Goal: Information Seeking & Learning: Learn about a topic

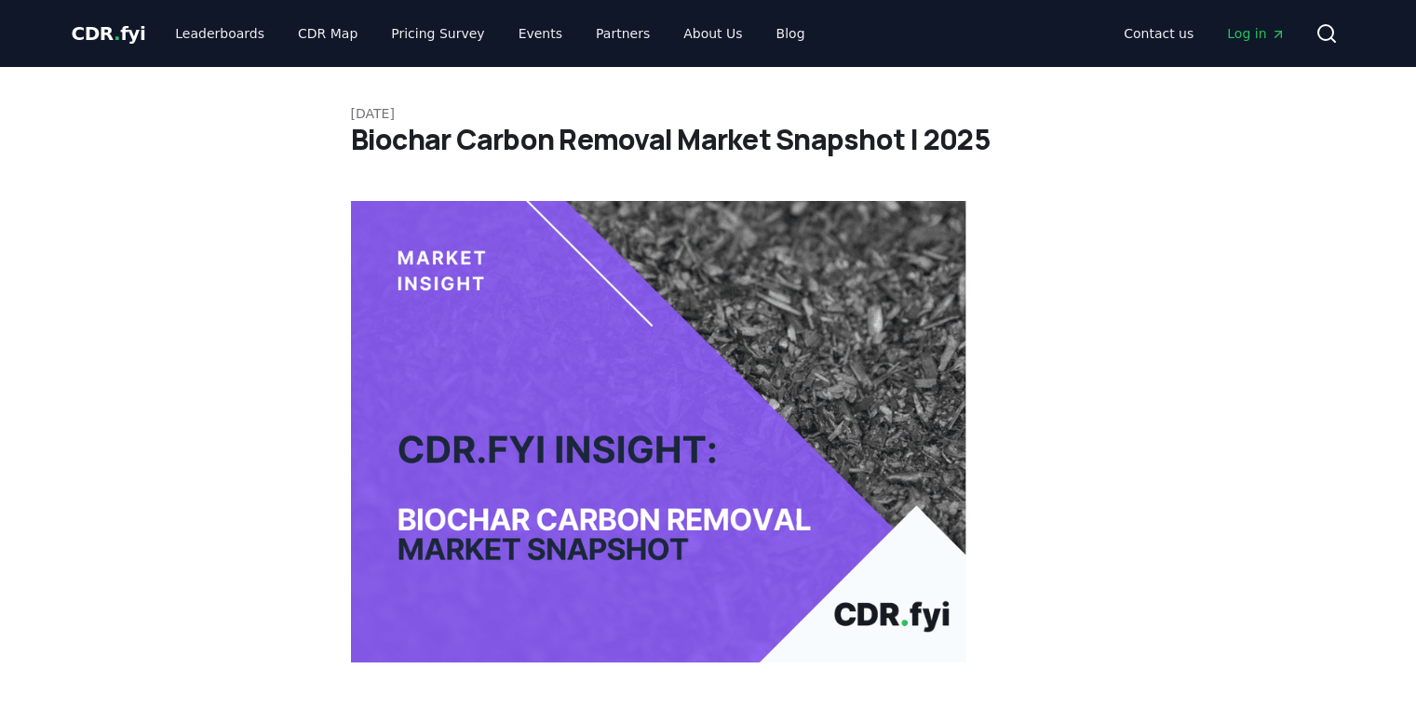
scroll to position [524, 0]
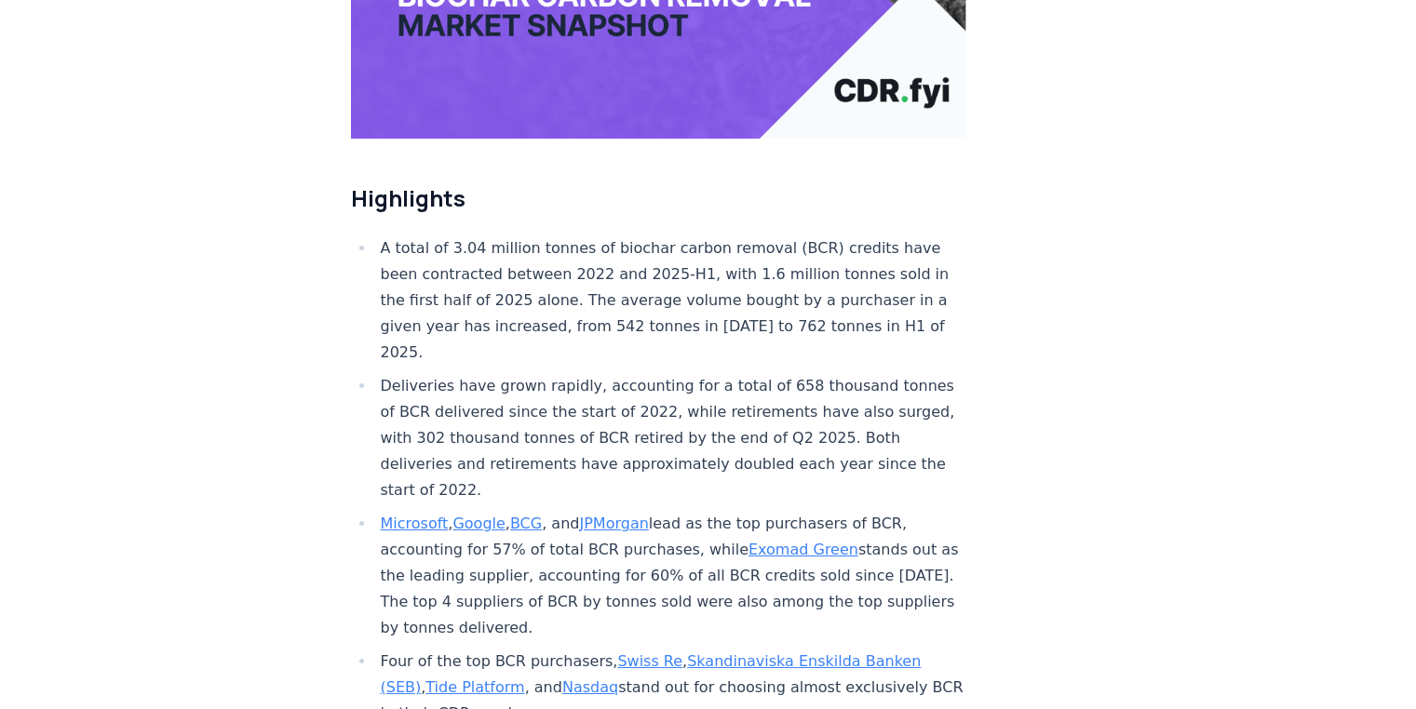
drag, startPoint x: 534, startPoint y: 293, endPoint x: 550, endPoint y: 299, distance: 16.8
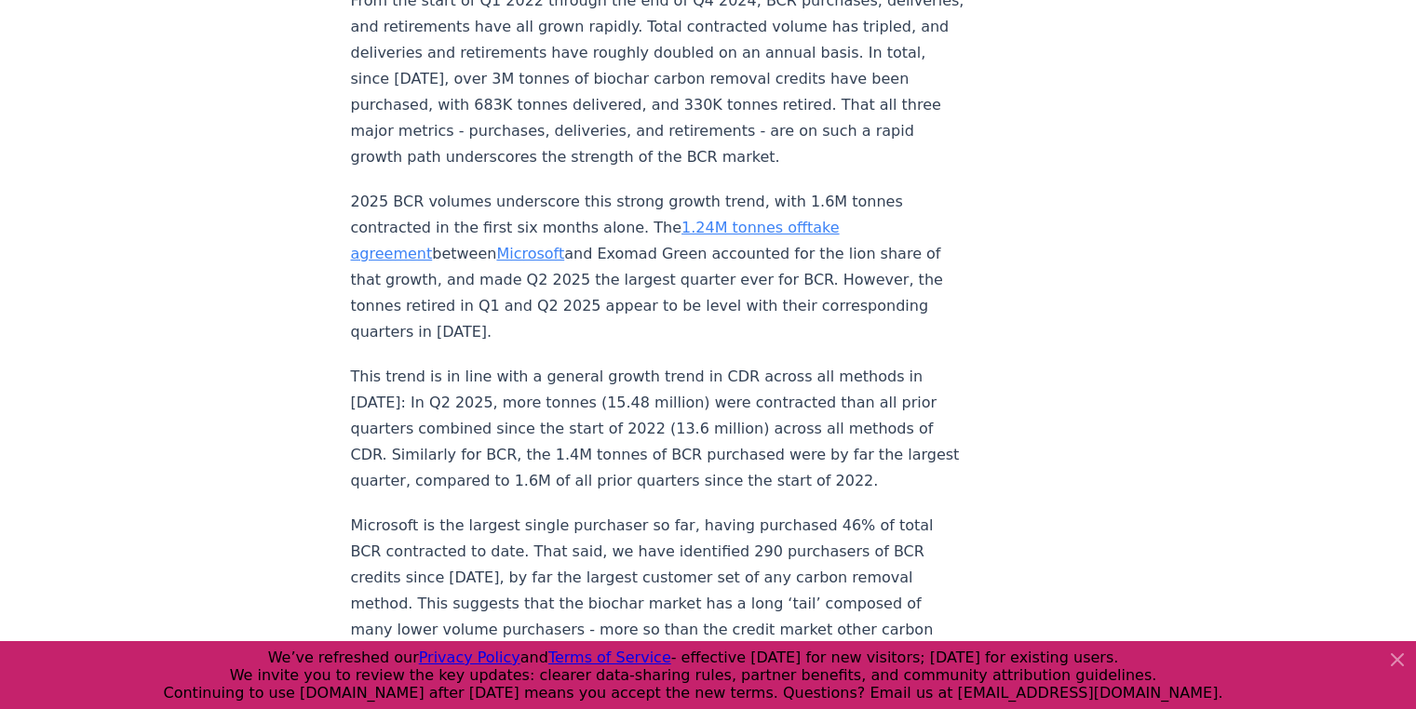
scroll to position [1687, 0]
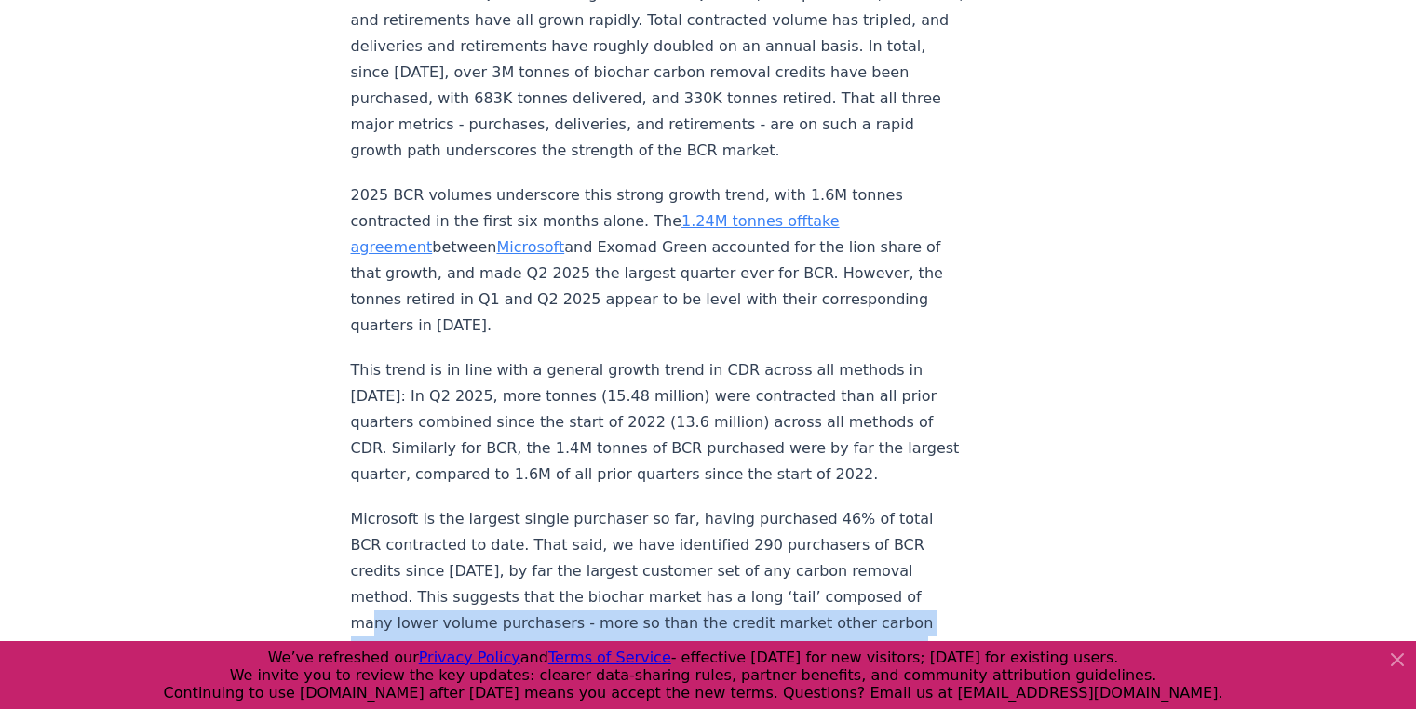
drag, startPoint x: 715, startPoint y: 495, endPoint x: 1265, endPoint y: 577, distance: 556.2
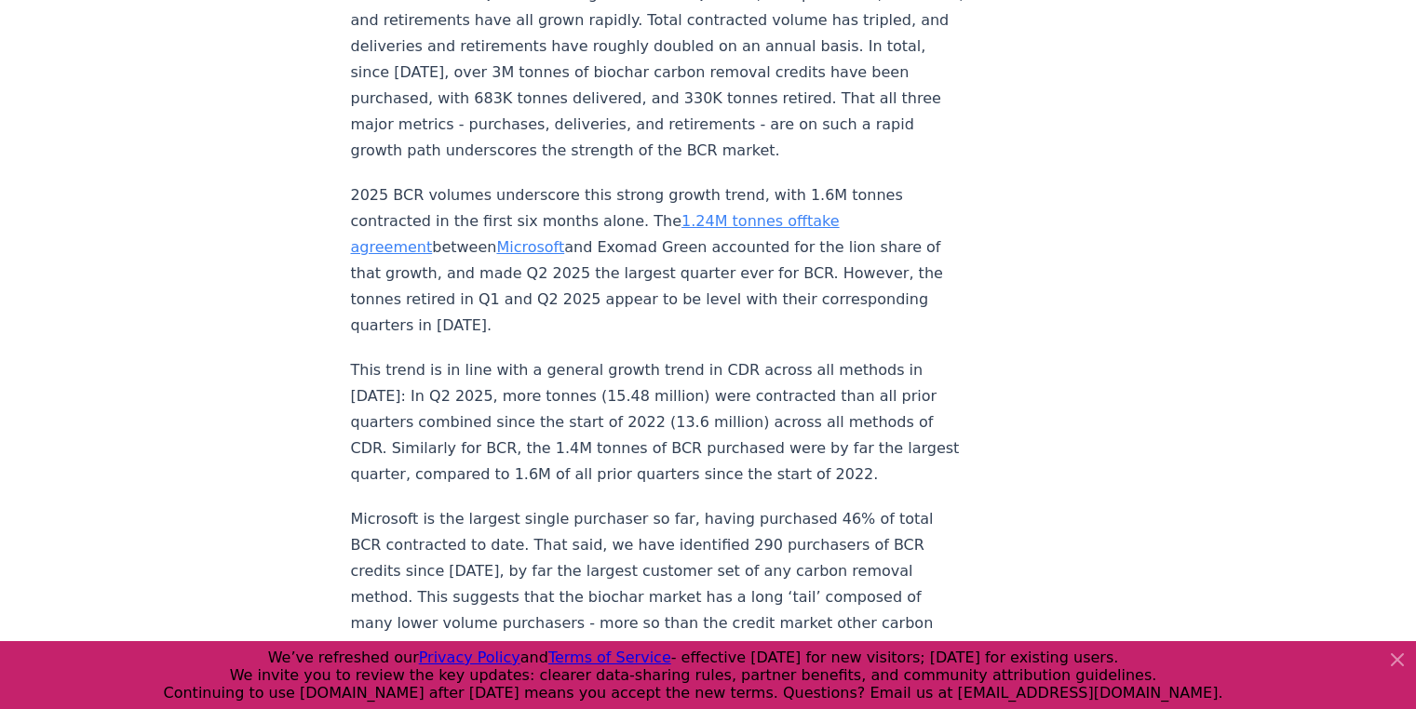
click at [1389, 653] on icon at bounding box center [1397, 660] width 22 height 22
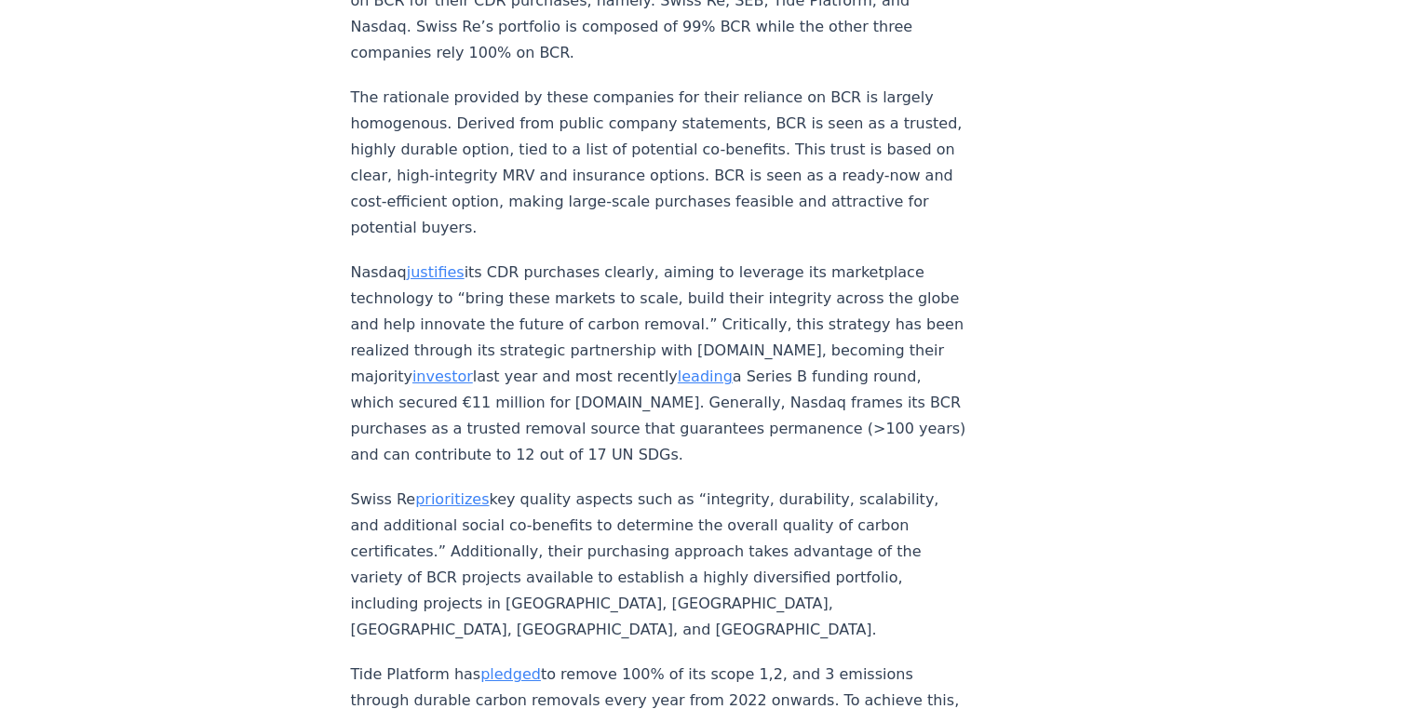
scroll to position [8551, 0]
drag, startPoint x: 439, startPoint y: 333, endPoint x: 317, endPoint y: 331, distance: 122.0
copy p "Tide Platform"
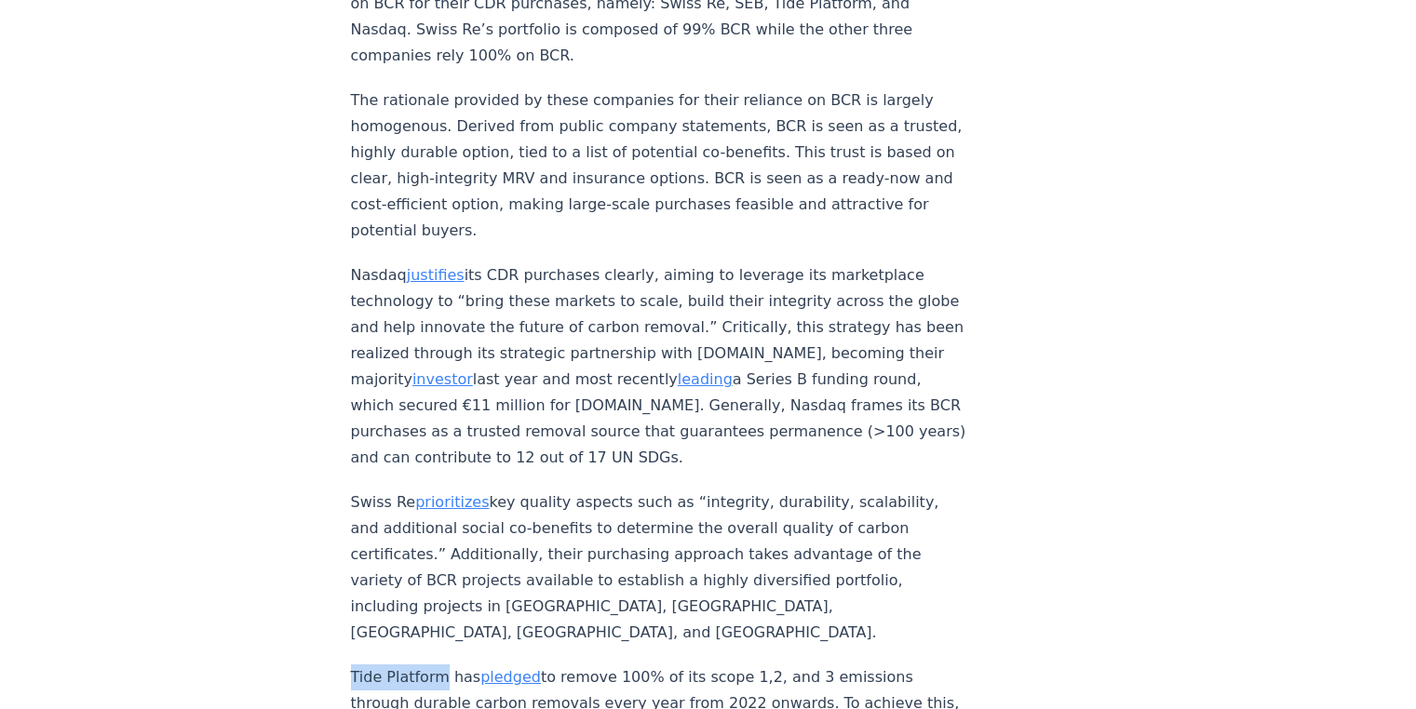
scroll to position [8547, 0]
drag, startPoint x: 551, startPoint y: 403, endPoint x: 721, endPoint y: 424, distance: 170.8
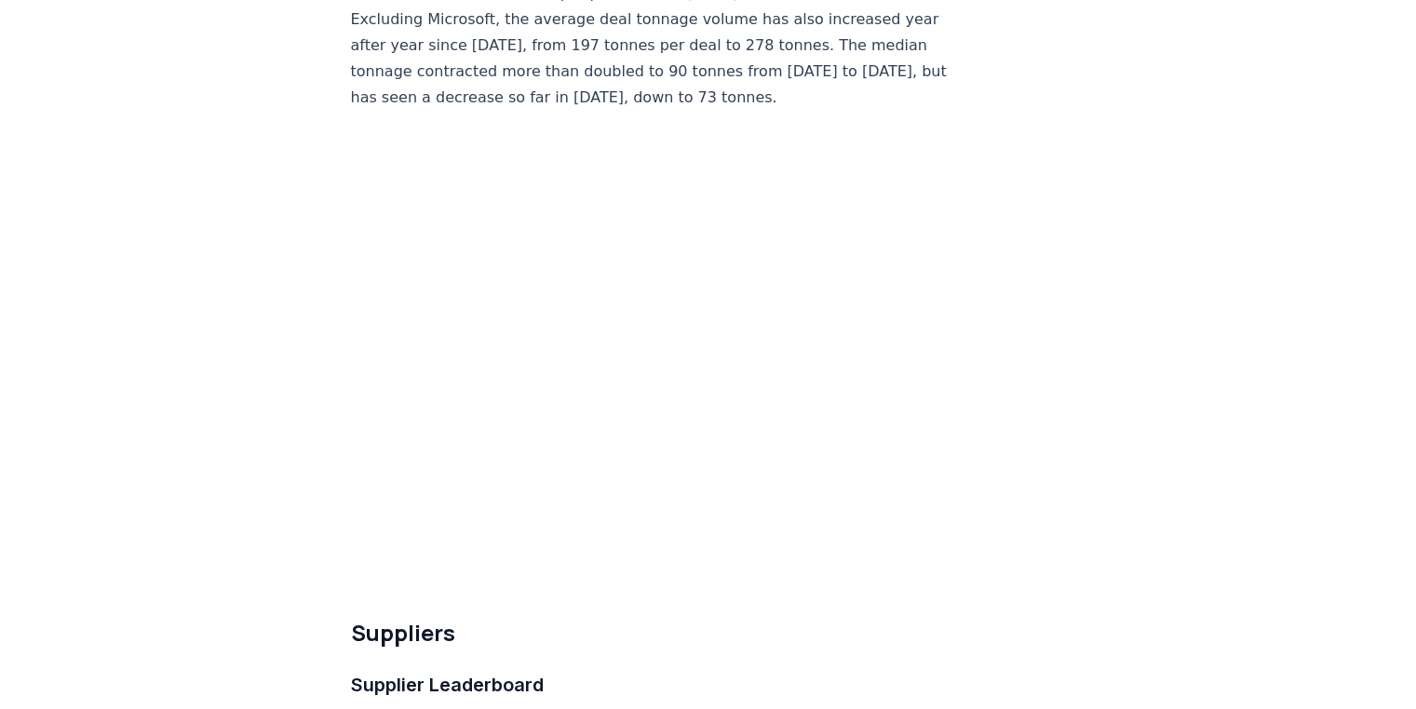
scroll to position [10772, 0]
